Goal: Task Accomplishment & Management: Manage account settings

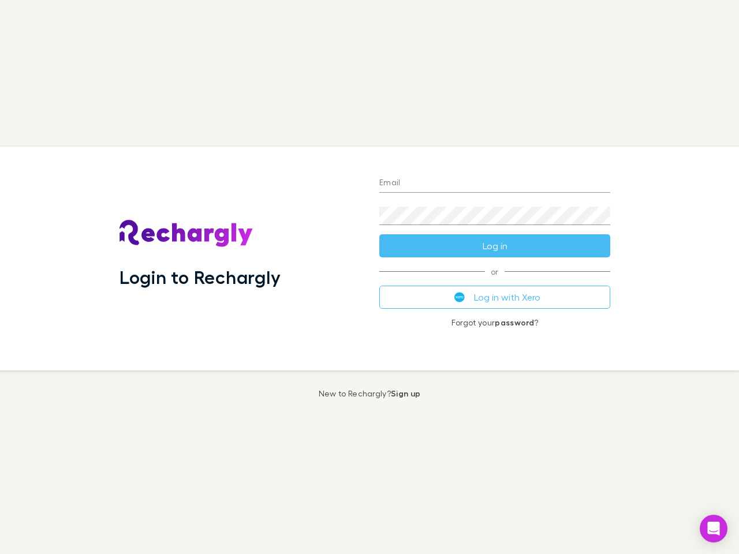
click at [369, 277] on div "Login to Rechargly" at bounding box center [240, 259] width 260 height 224
click at [495, 184] on input "Email" at bounding box center [494, 183] width 231 height 18
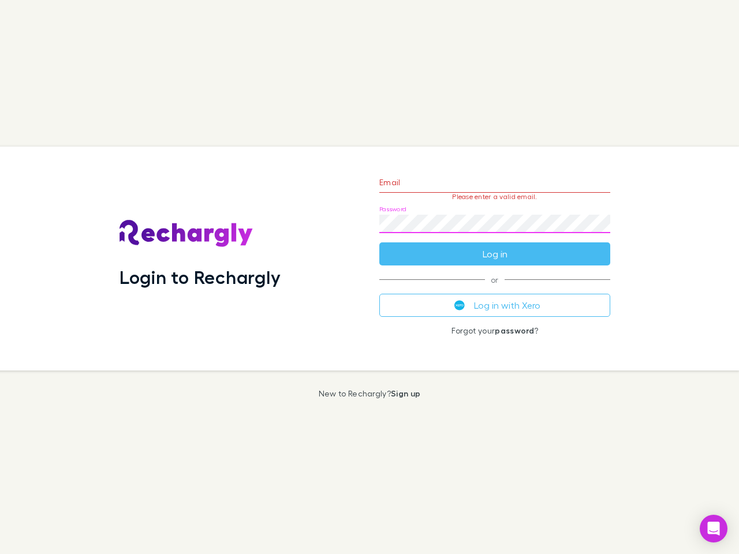
click at [495, 246] on form "Email Please enter a valid email. Password Log in" at bounding box center [494, 215] width 231 height 100
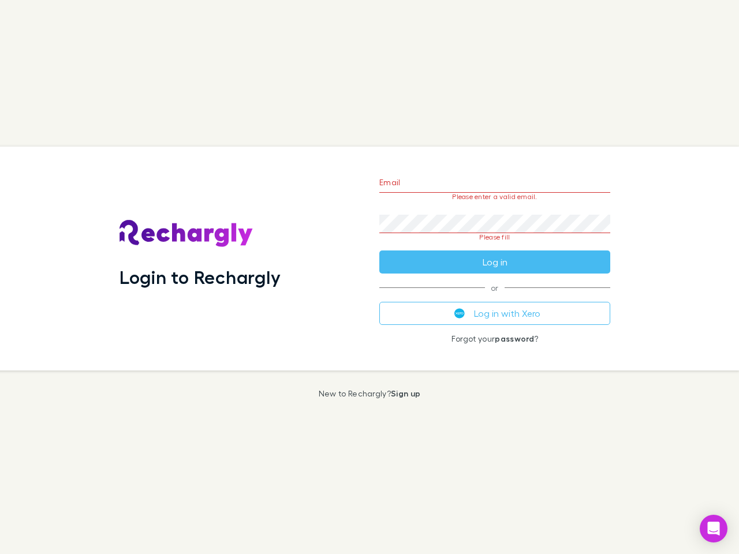
click at [495, 297] on div "Email Please enter a valid email. Password Please fill Log in or Log in with Xe…" at bounding box center [494, 259] width 249 height 224
click at [713, 529] on icon "Open Intercom Messenger" at bounding box center [714, 529] width 12 height 14
